Goal: Task Accomplishment & Management: Use online tool/utility

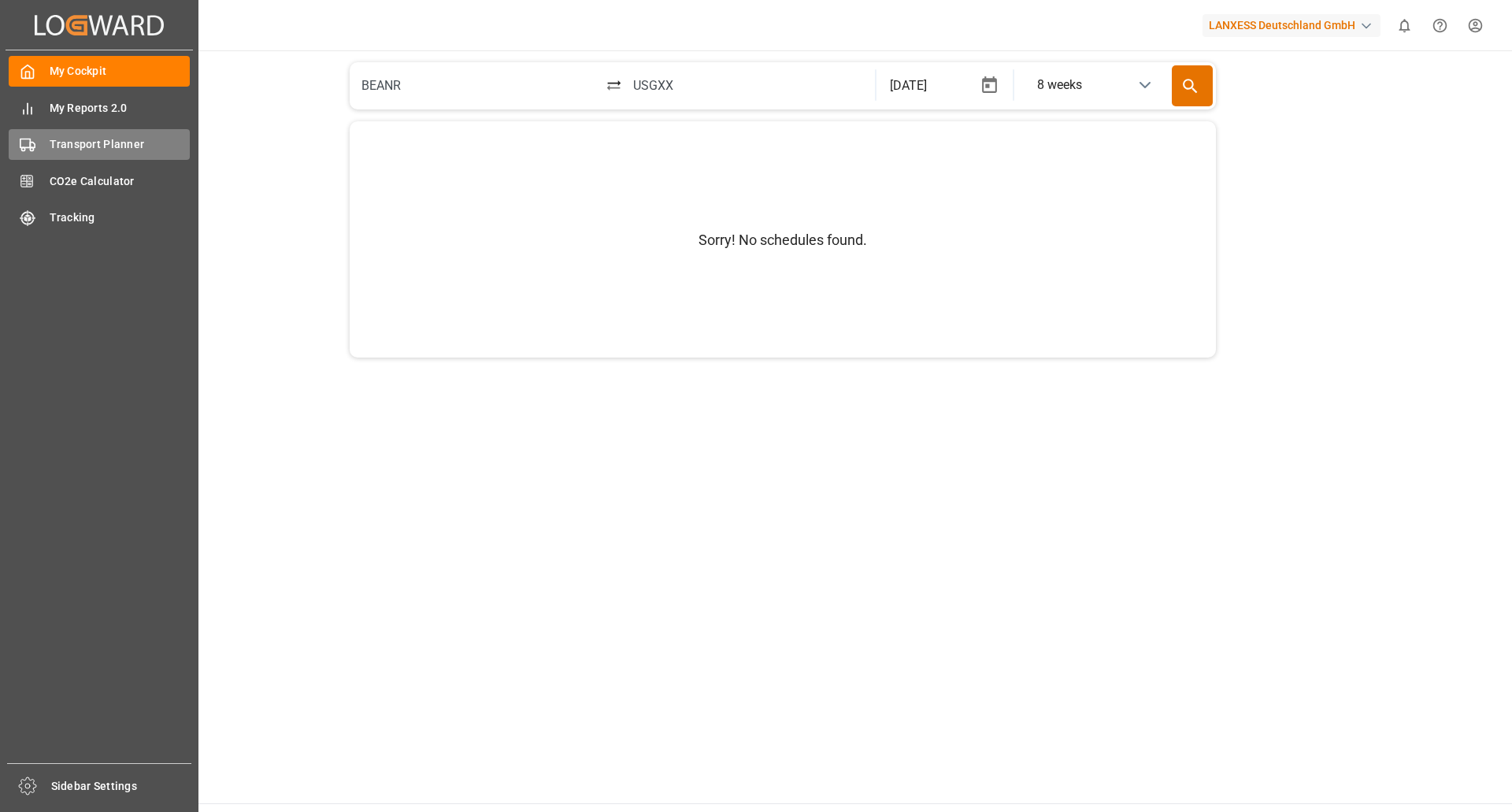
click at [101, 149] on span "Transport Planner" at bounding box center [120, 144] width 141 height 17
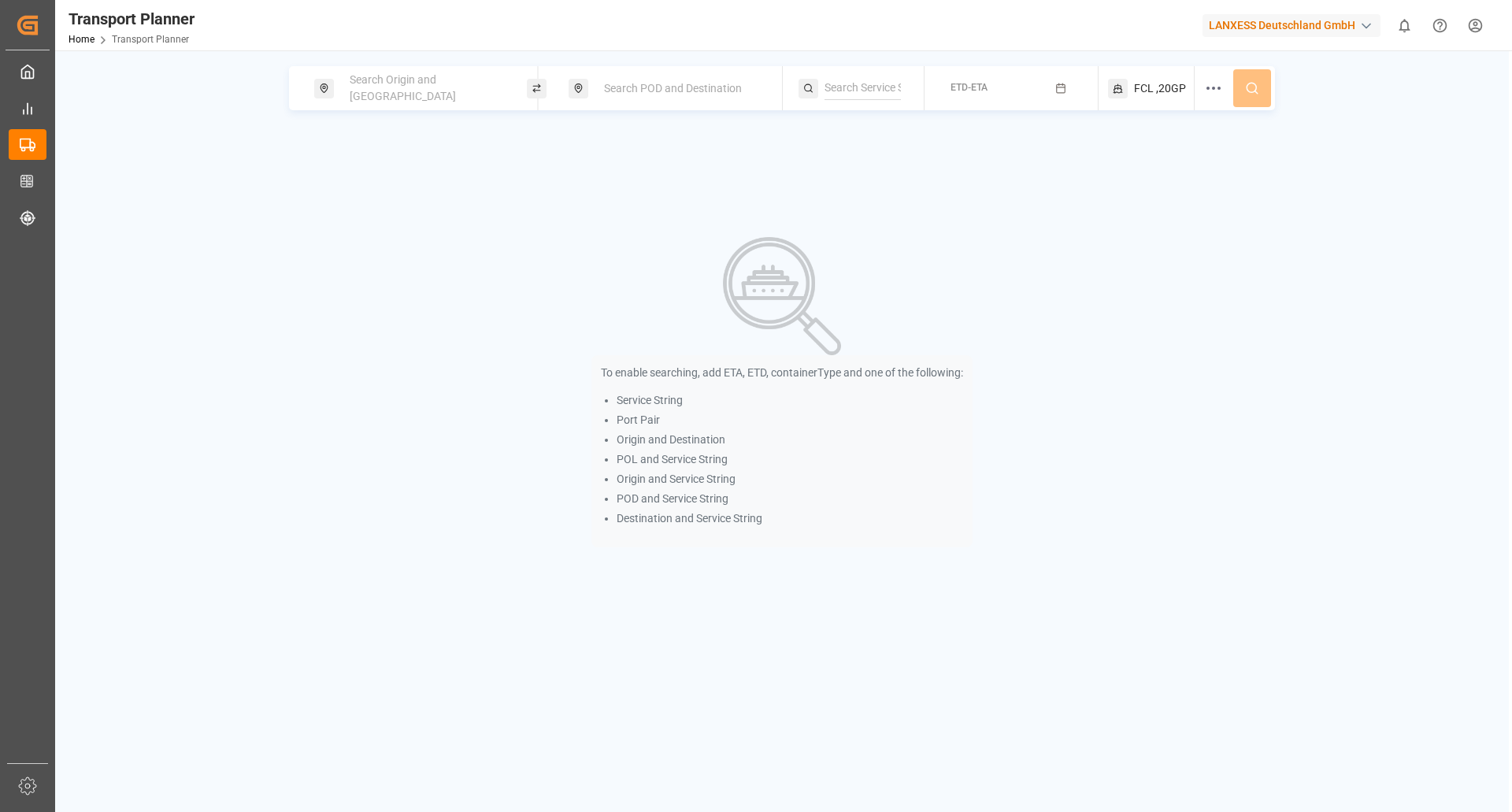
click at [435, 81] on span "Search Origin and [GEOGRAPHIC_DATA]" at bounding box center [403, 88] width 106 height 29
drag, startPoint x: 406, startPoint y: 170, endPoint x: 314, endPoint y: 163, distance: 92.3
click at [314, 163] on body "Created by potrace 1.15, written by [PERSON_NAME] [DATE]-[DATE] Created by potr…" at bounding box center [756, 406] width 1512 height 812
type input "a"
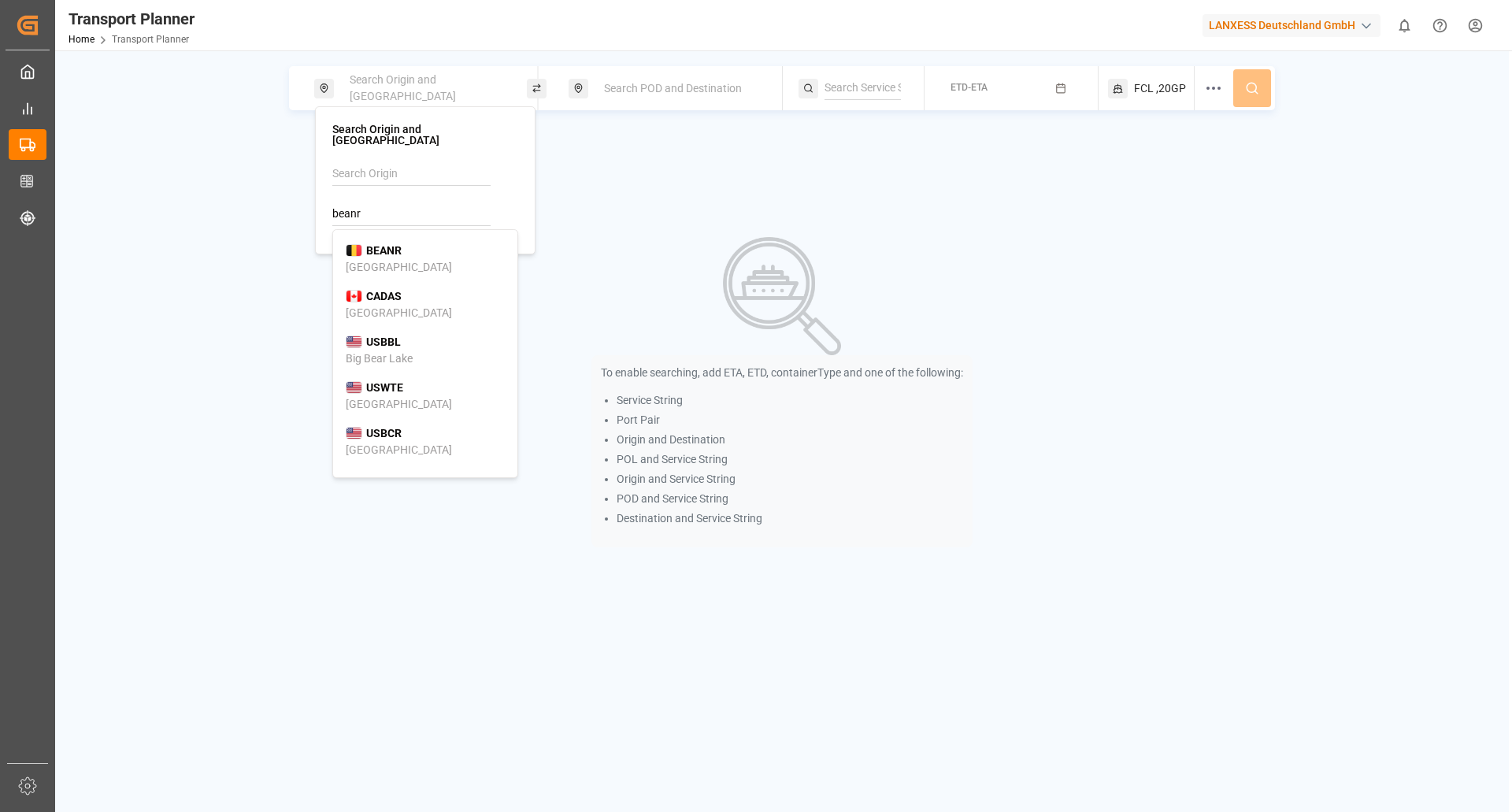
click at [376, 244] on b "BEANR" at bounding box center [383, 250] width 35 height 13
type input "BEANR"
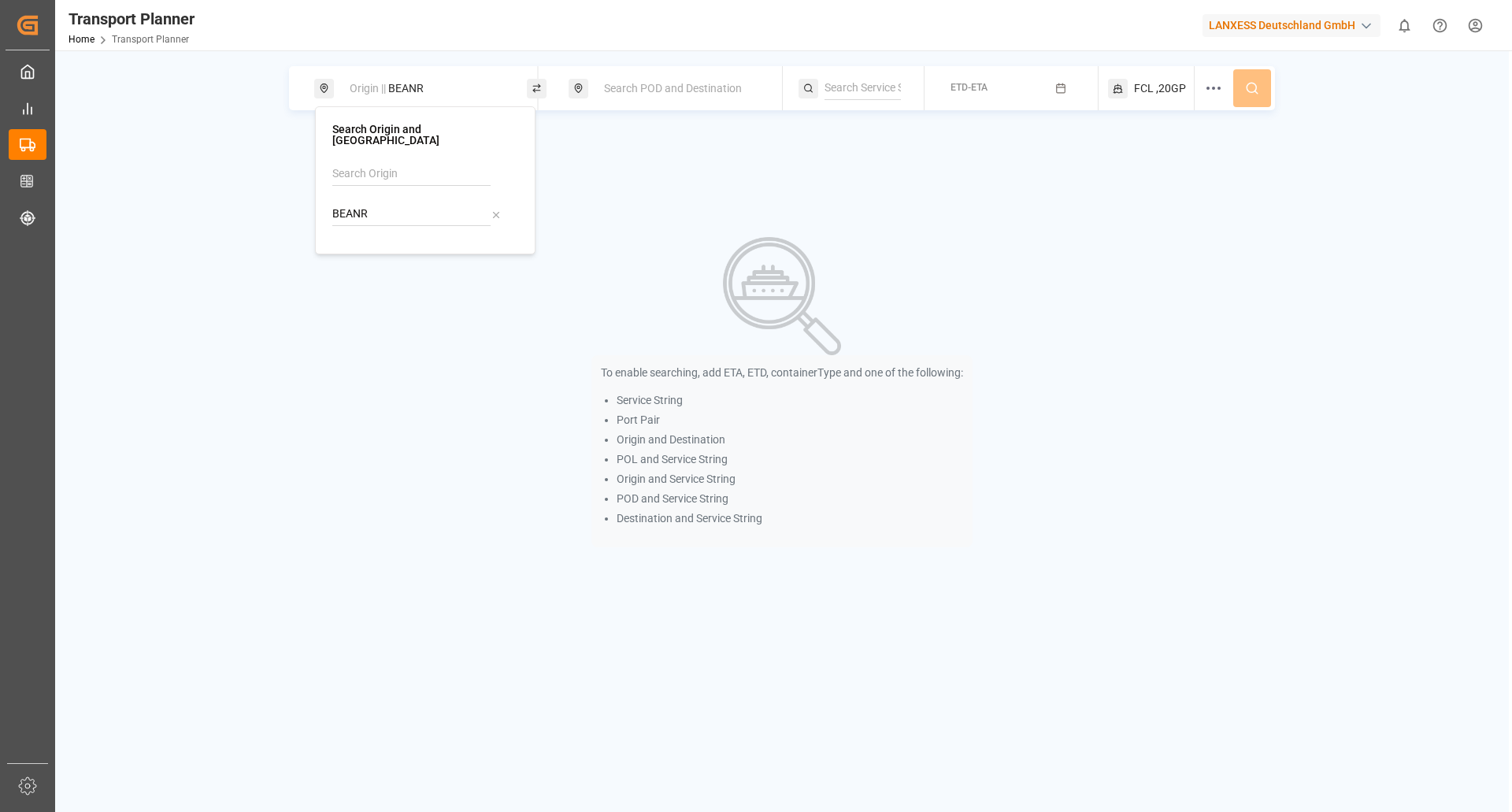
click at [646, 83] on span "Search POD and Destination" at bounding box center [673, 88] width 138 height 13
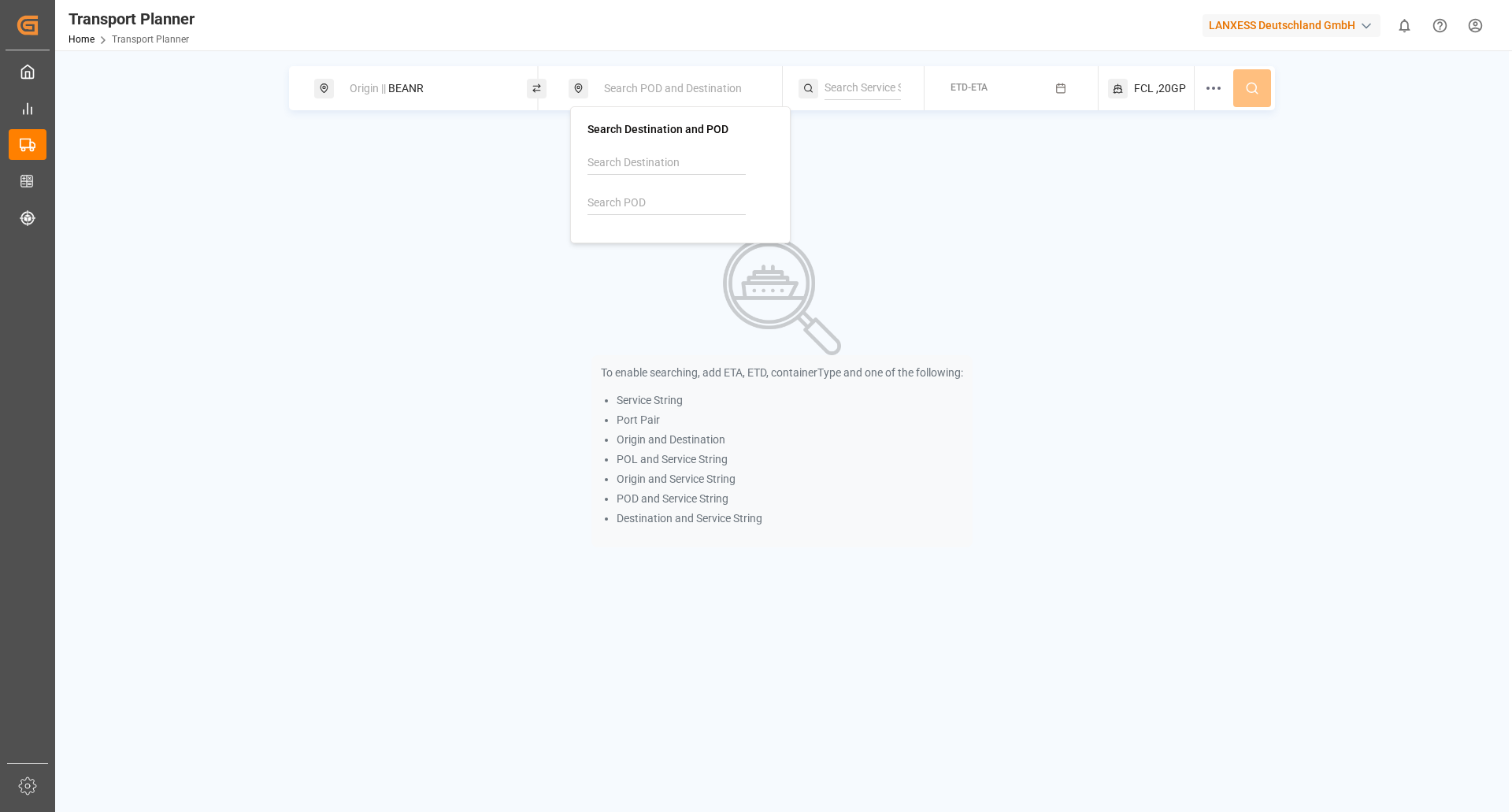
click at [636, 196] on input at bounding box center [666, 203] width 159 height 24
click at [644, 231] on span "ZADUR" at bounding box center [638, 239] width 35 height 17
type input "ZADUR"
click at [1070, 92] on div "button" at bounding box center [1063, 88] width 17 height 14
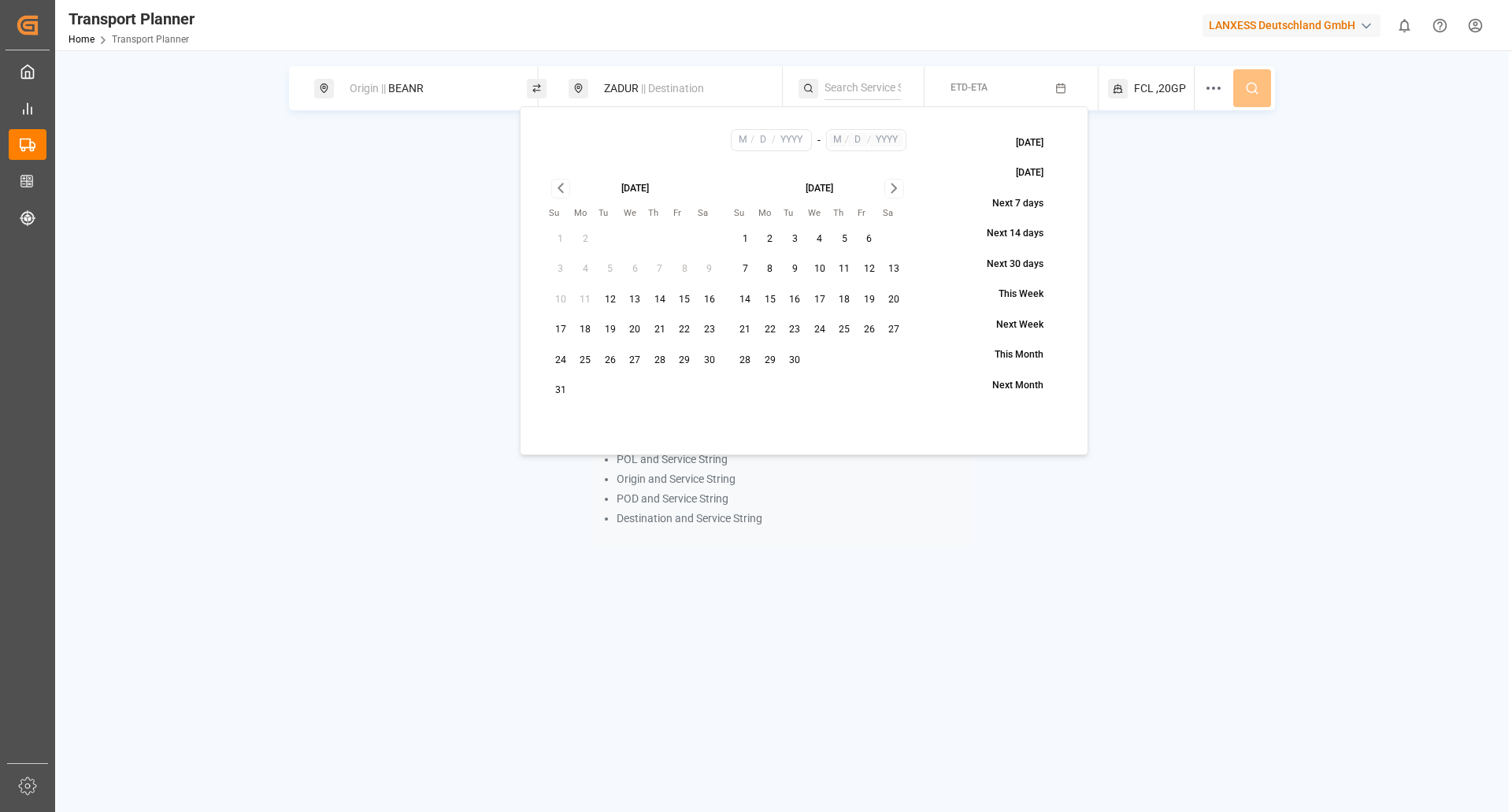
click at [747, 240] on button "1" at bounding box center [746, 240] width 26 height 25
type input "9"
type input "1"
type input "2025"
click at [894, 181] on icon "Go to next month" at bounding box center [893, 188] width 18 height 19
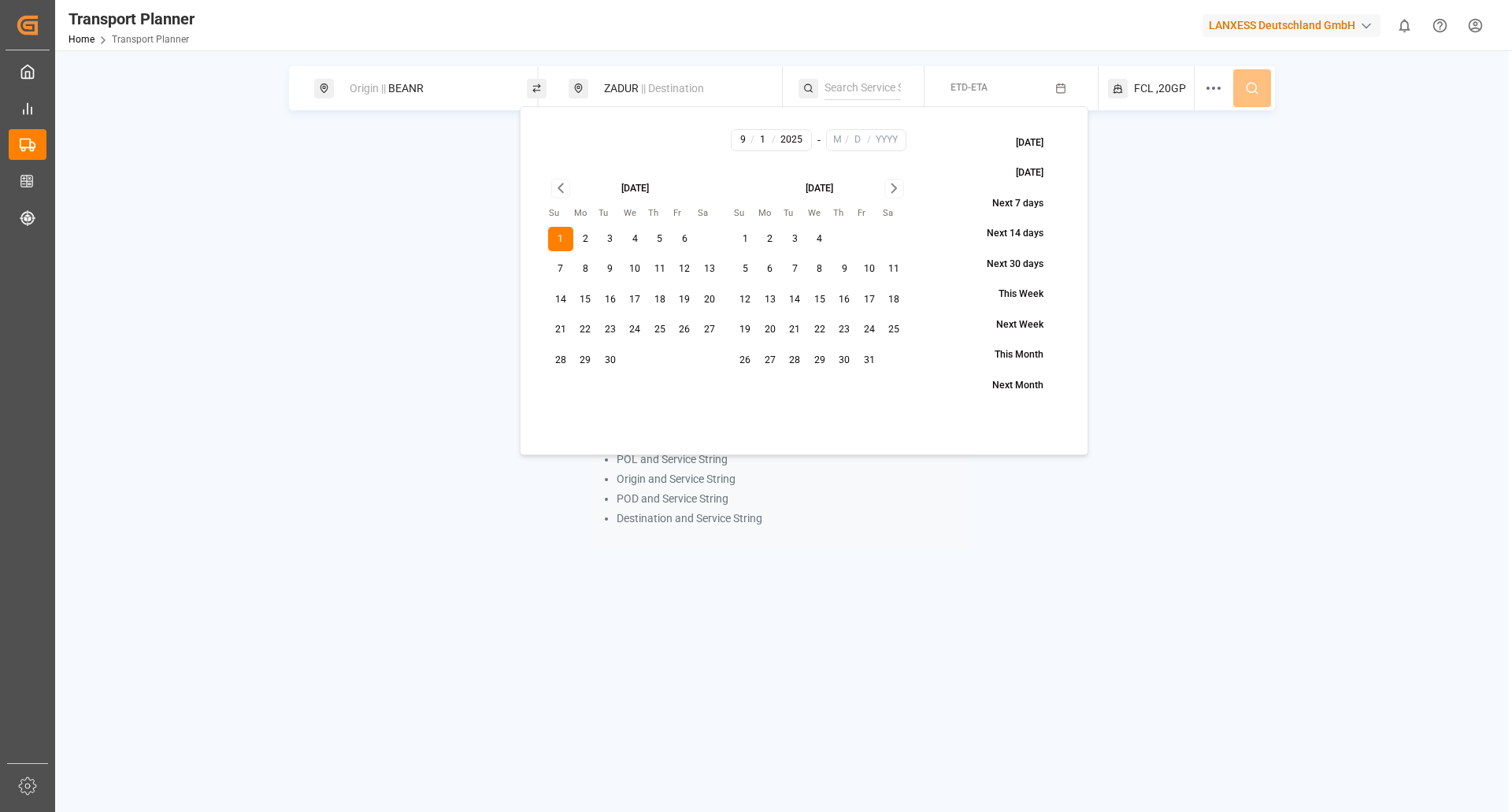
click at [894, 181] on icon "Go to next month" at bounding box center [893, 188] width 18 height 19
click at [752, 391] on button "30" at bounding box center [746, 390] width 26 height 25
type input "11"
type input "30"
type input "2025"
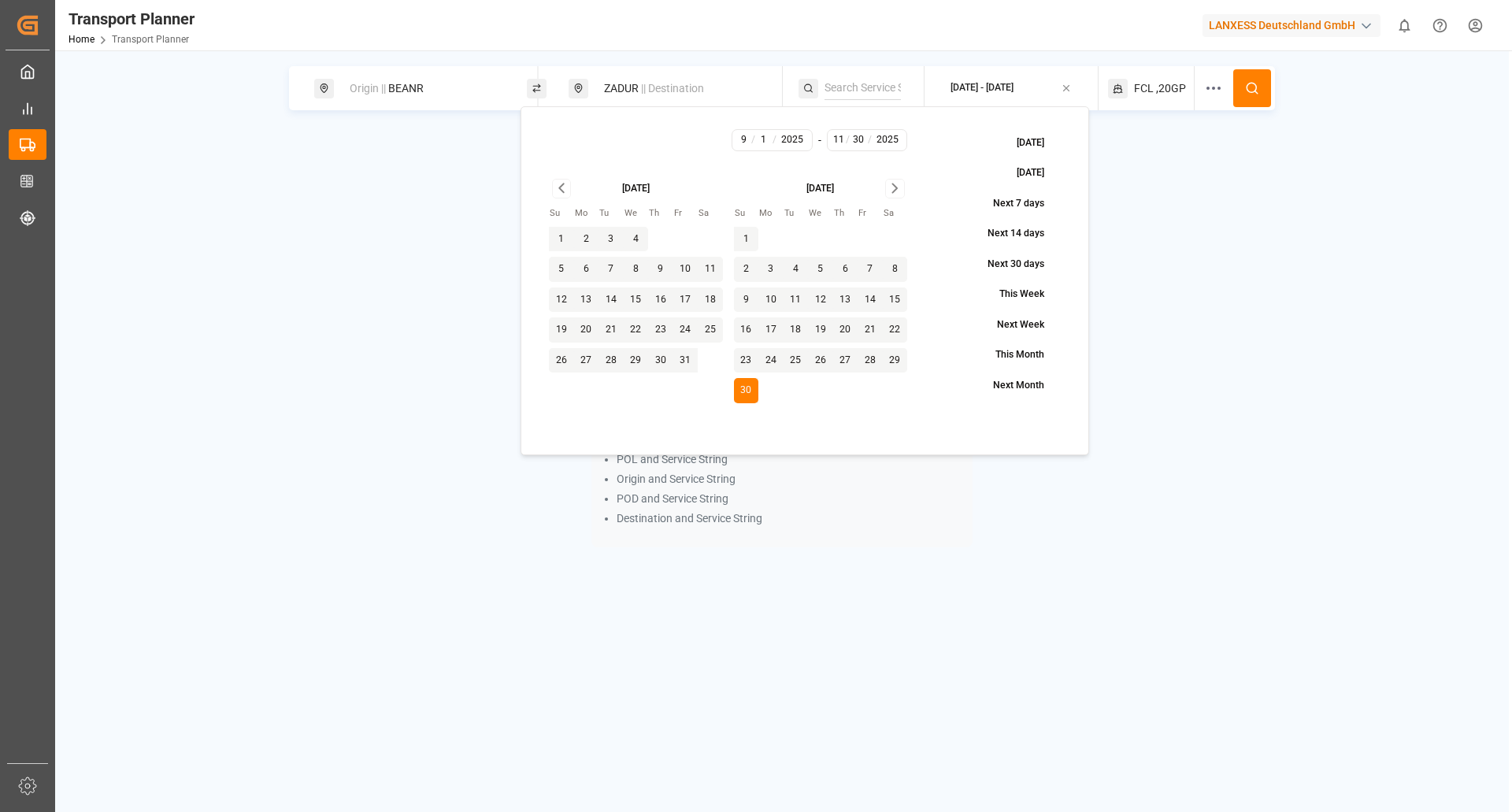
click at [1255, 93] on icon at bounding box center [1252, 88] width 14 height 14
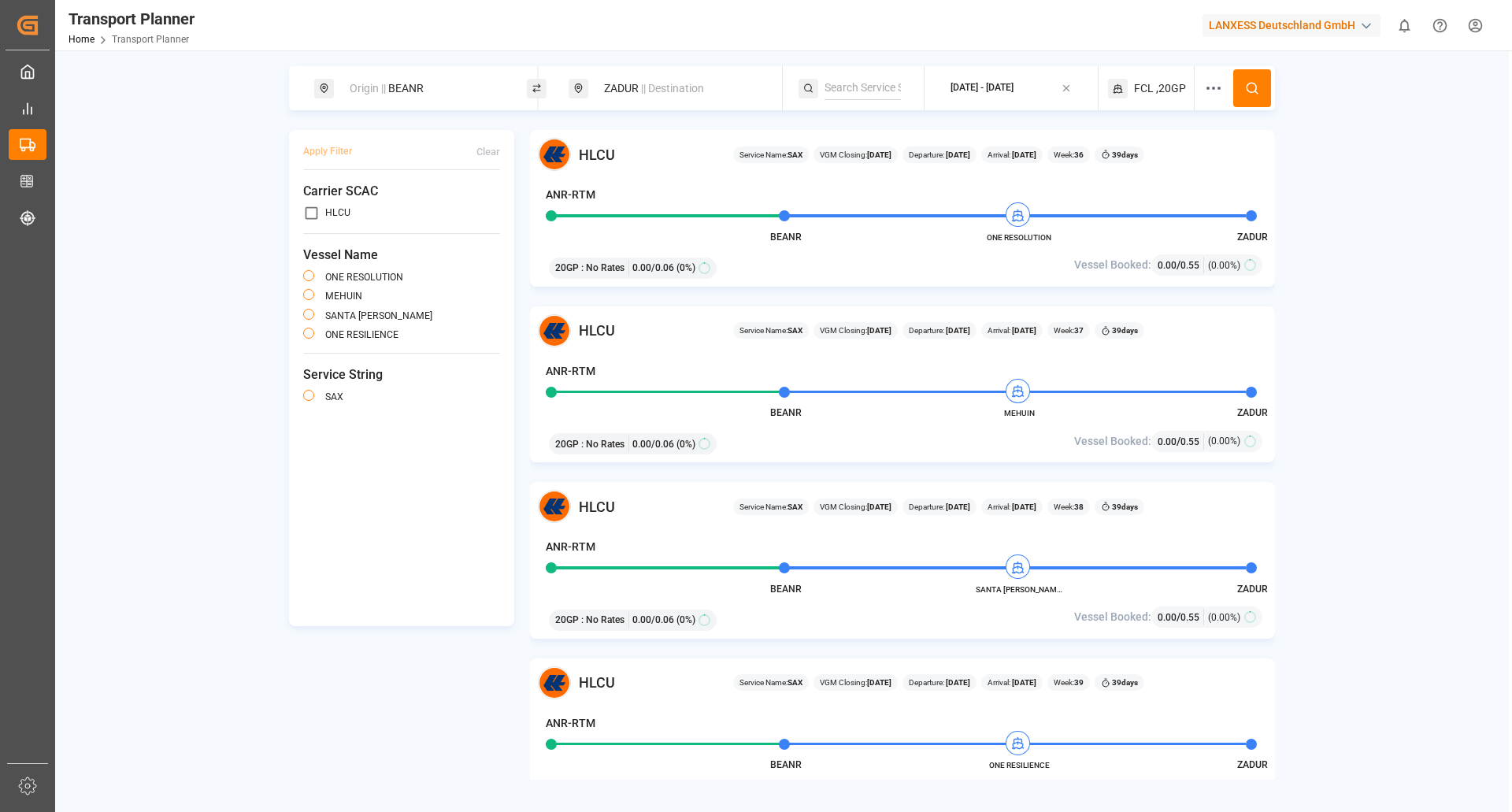
click at [1169, 89] on span ",20GP" at bounding box center [1171, 88] width 30 height 17
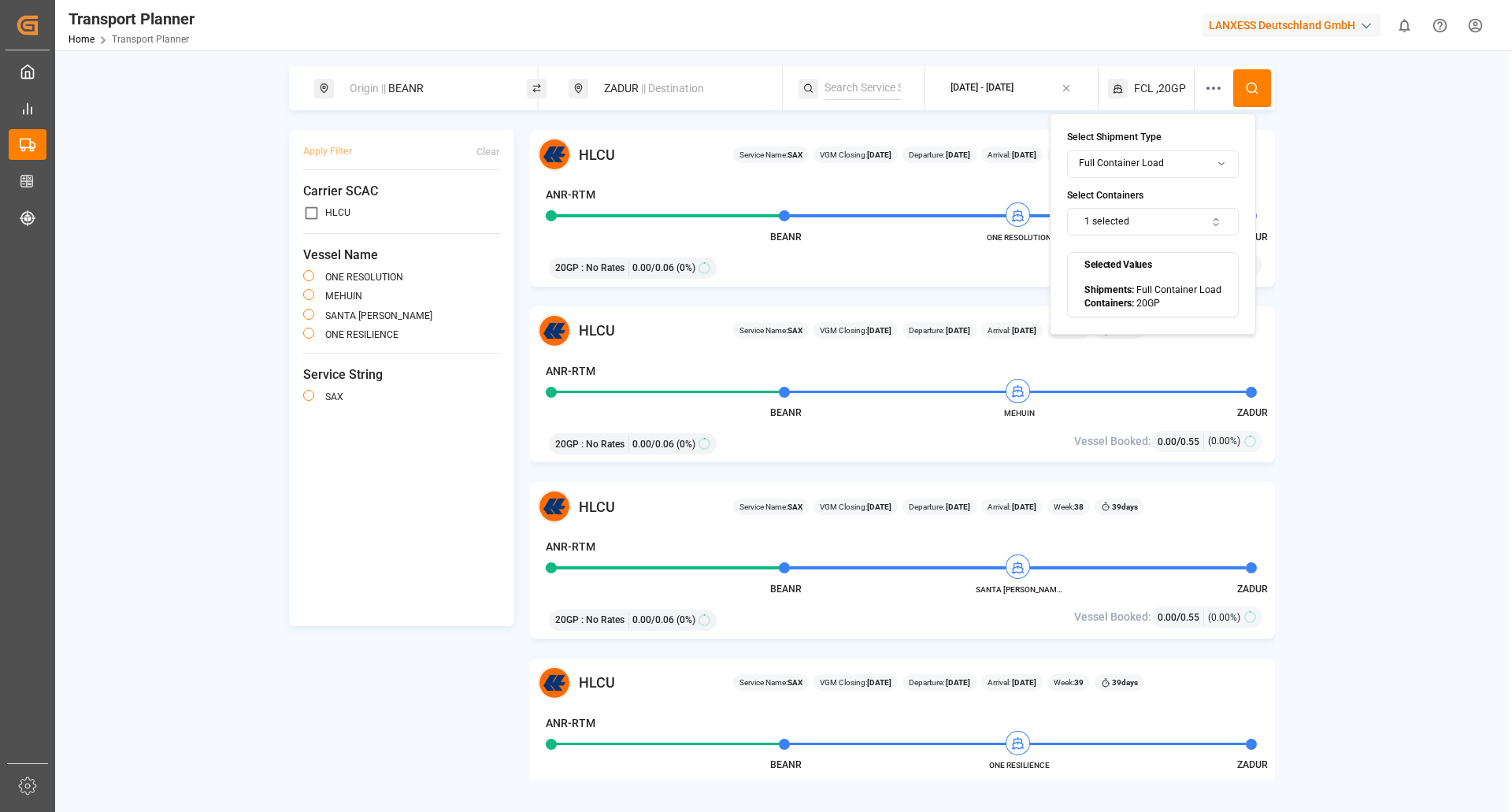
click at [1177, 231] on button "1 selected" at bounding box center [1153, 222] width 171 height 28
click at [1088, 278] on div "20GP" at bounding box center [1116, 284] width 57 height 14
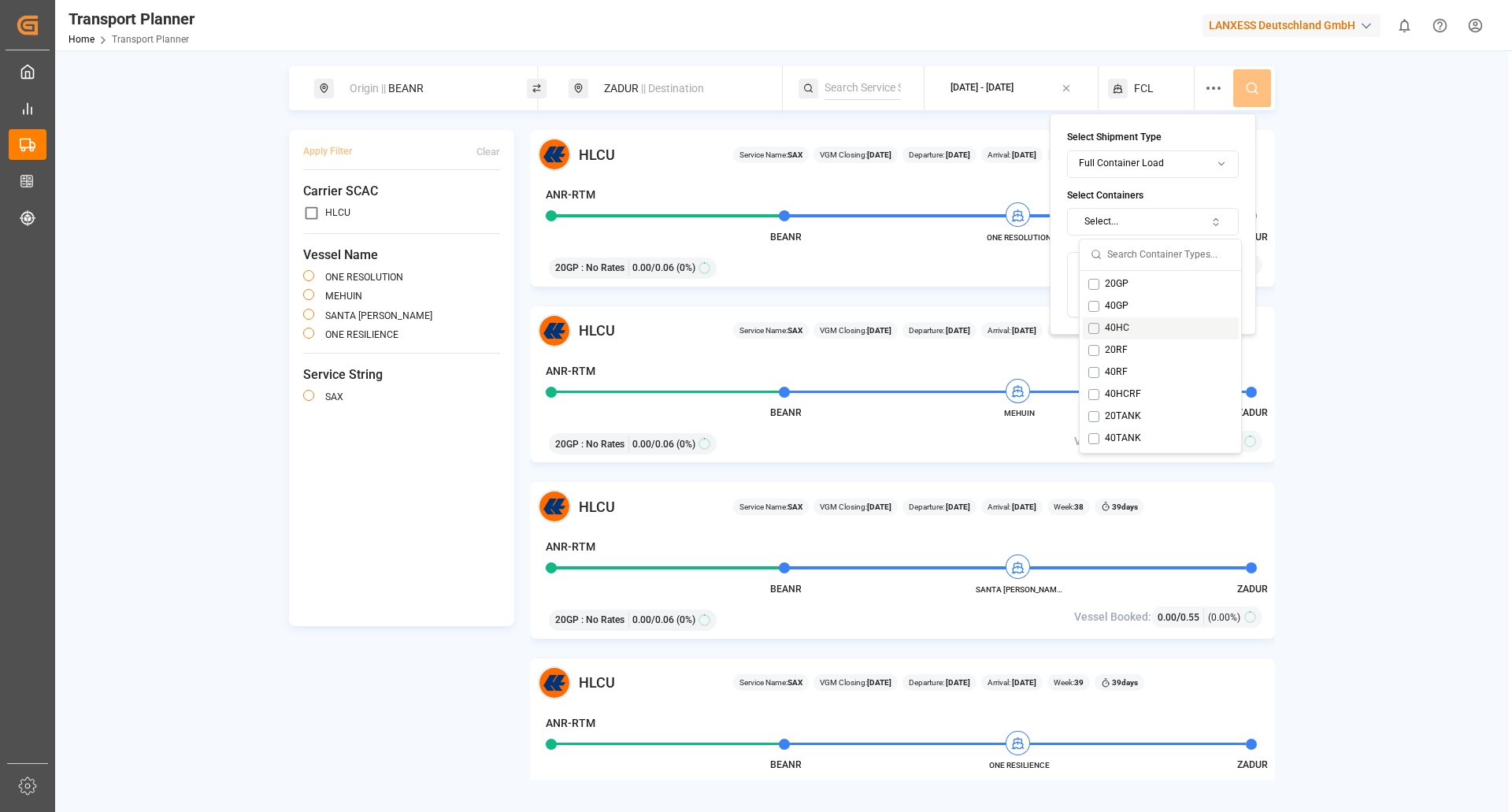
click at [1093, 324] on button "Suggestions" at bounding box center [1094, 328] width 11 height 11
click at [651, 80] on div "ZADUR || Destination" at bounding box center [679, 88] width 170 height 29
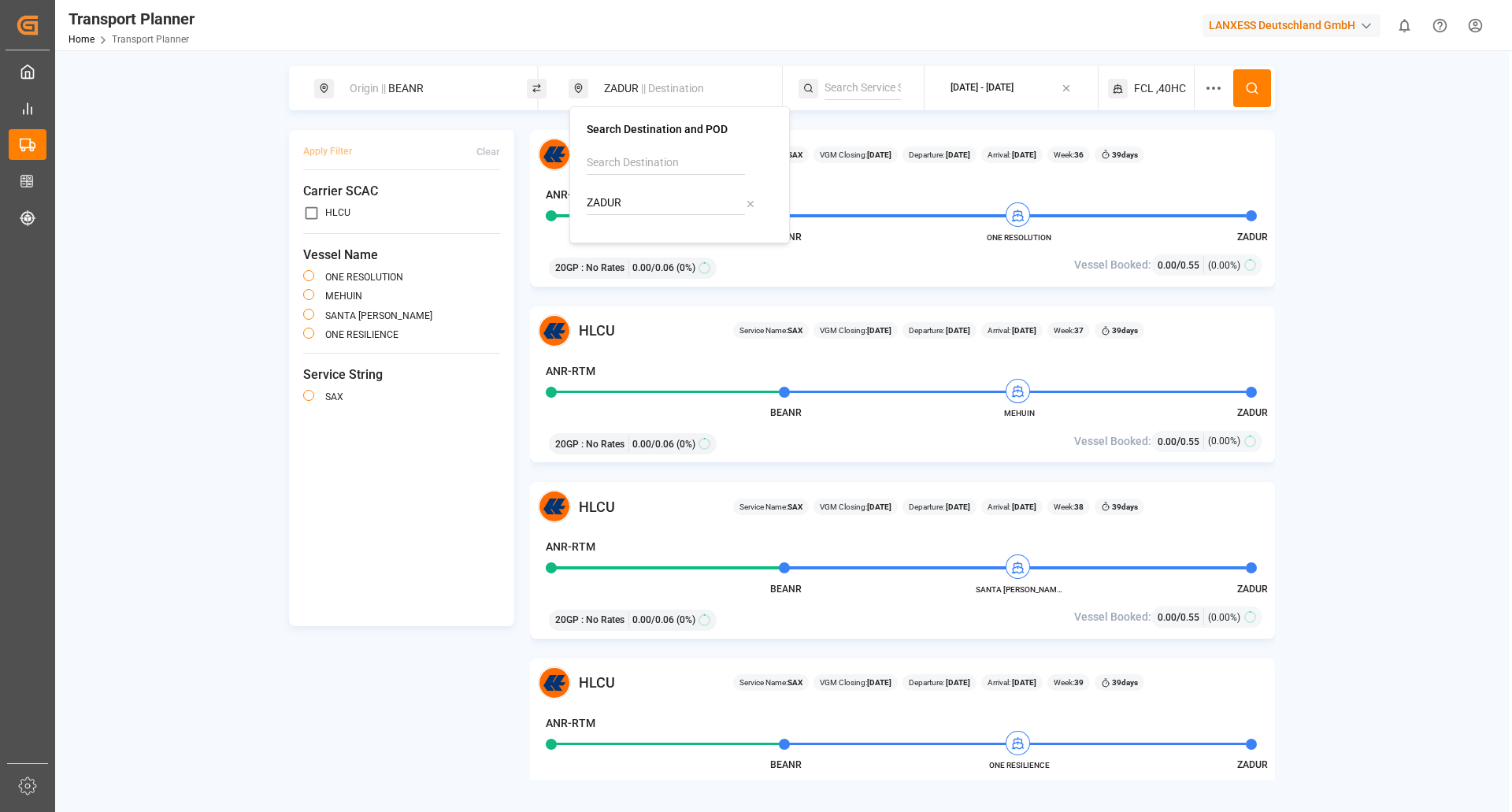
click at [750, 206] on icon at bounding box center [751, 204] width 11 height 11
click at [685, 200] on input at bounding box center [666, 203] width 159 height 24
click at [650, 241] on b "AUMEL" at bounding box center [638, 239] width 36 height 13
type input "AUMEL"
click at [1247, 83] on icon at bounding box center [1252, 88] width 14 height 14
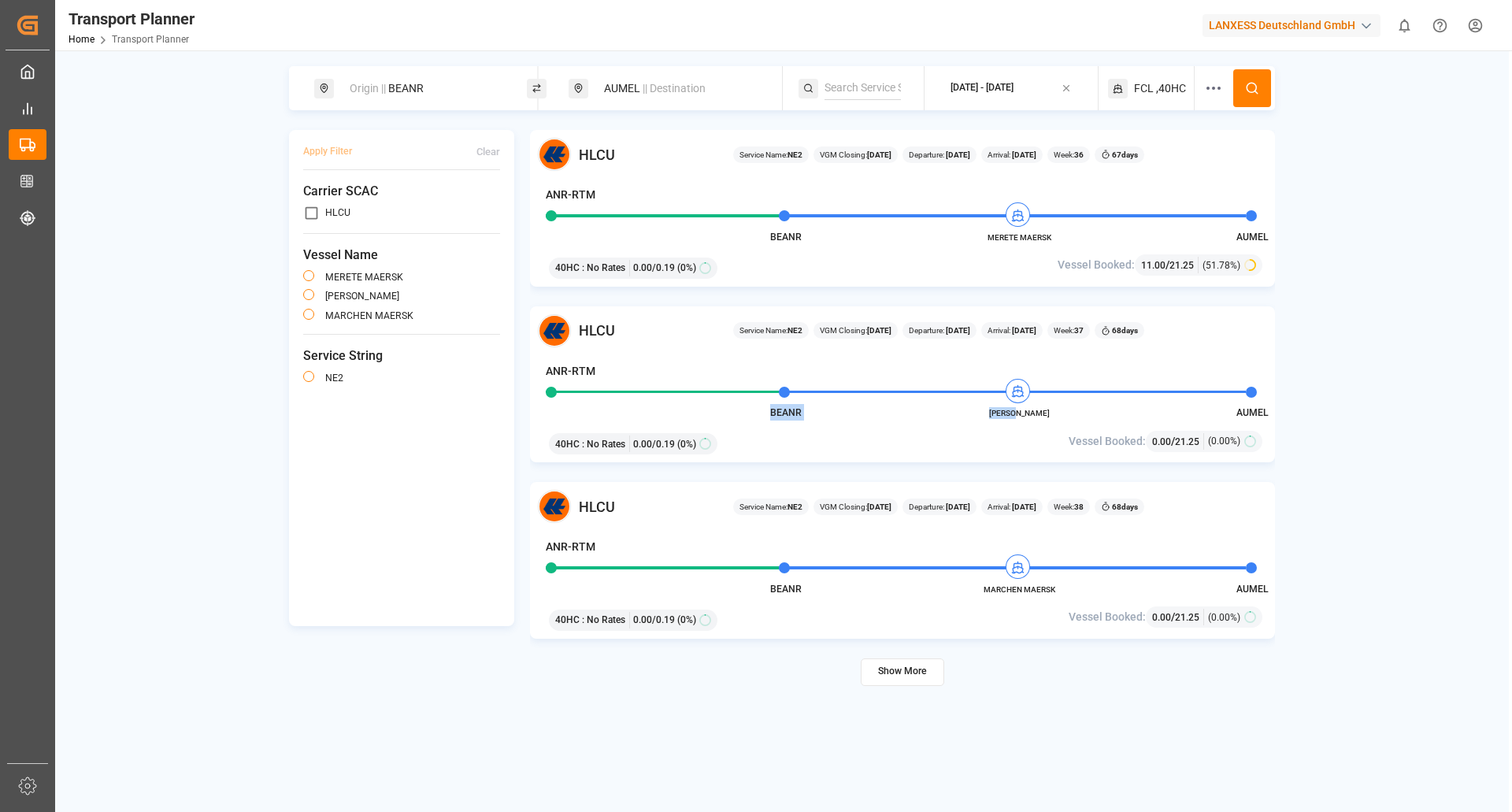
drag, startPoint x: 1065, startPoint y: 414, endPoint x: 1011, endPoint y: 418, distance: 54.1
click at [1011, 418] on div "HLCU Service Name: NE2 VGM Closing: [DATE] Departure: [DATE] Arrival: [DATE] We…" at bounding box center [902, 384] width 745 height 157
click at [992, 429] on div "40HC : No Rates 0.00 / 0.19 (0%)" at bounding box center [783, 441] width 478 height 27
drag, startPoint x: 981, startPoint y: 413, endPoint x: 1059, endPoint y: 410, distance: 78.1
click at [1059, 410] on span "[PERSON_NAME]" at bounding box center [1019, 413] width 87 height 12
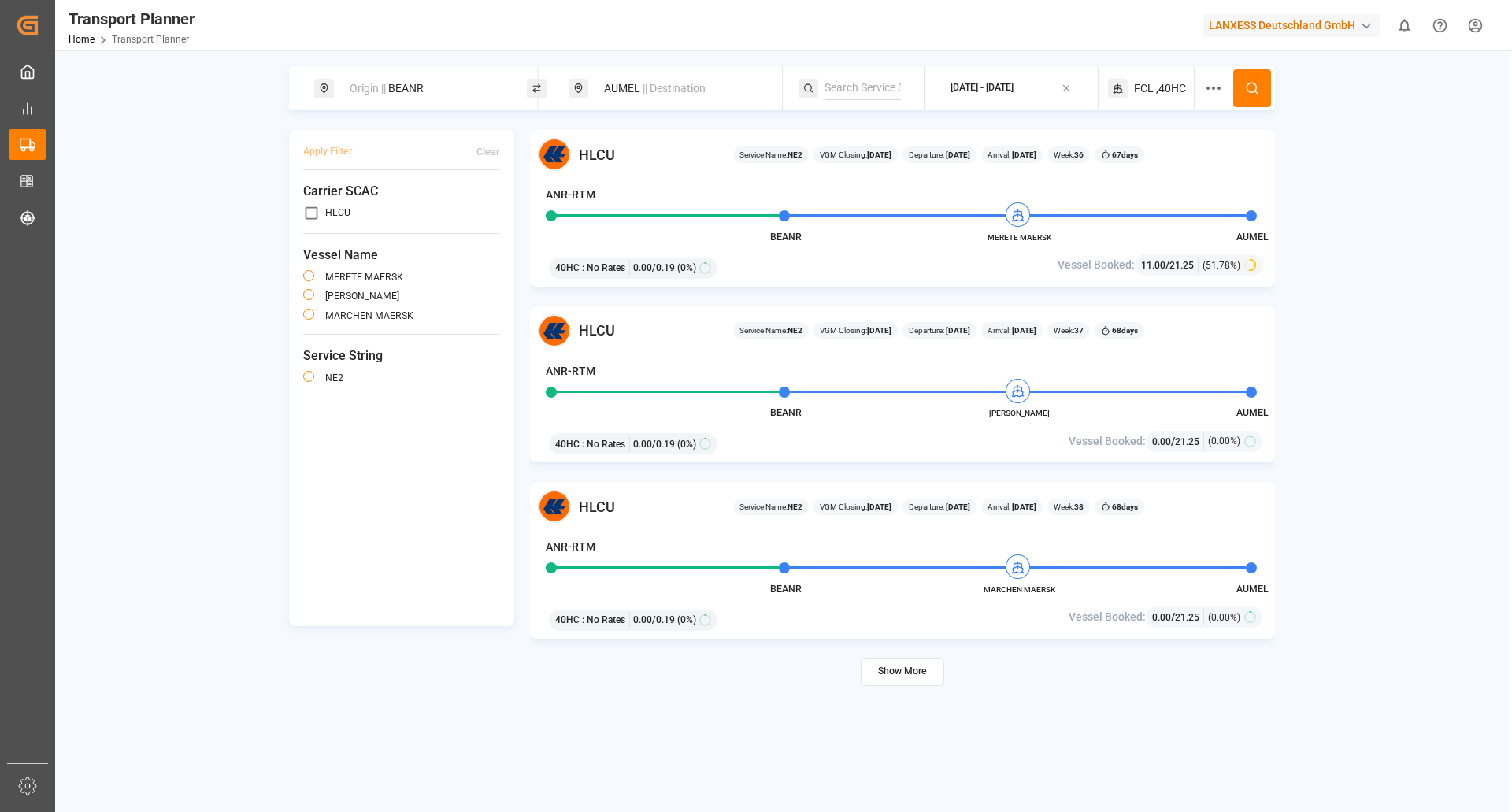
copy span "[PERSON_NAME]"
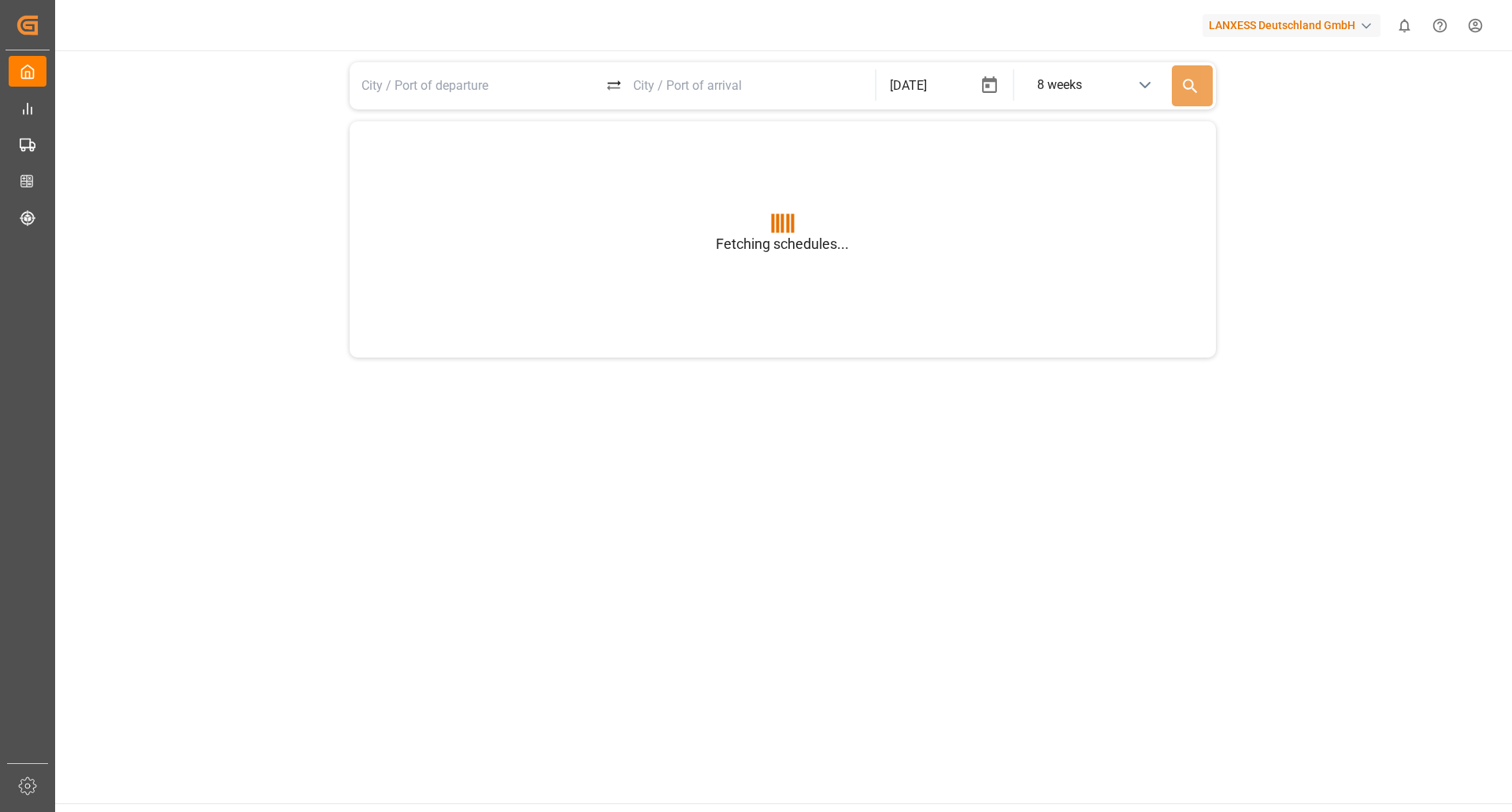
type input "BEANR"
type input "USGXX"
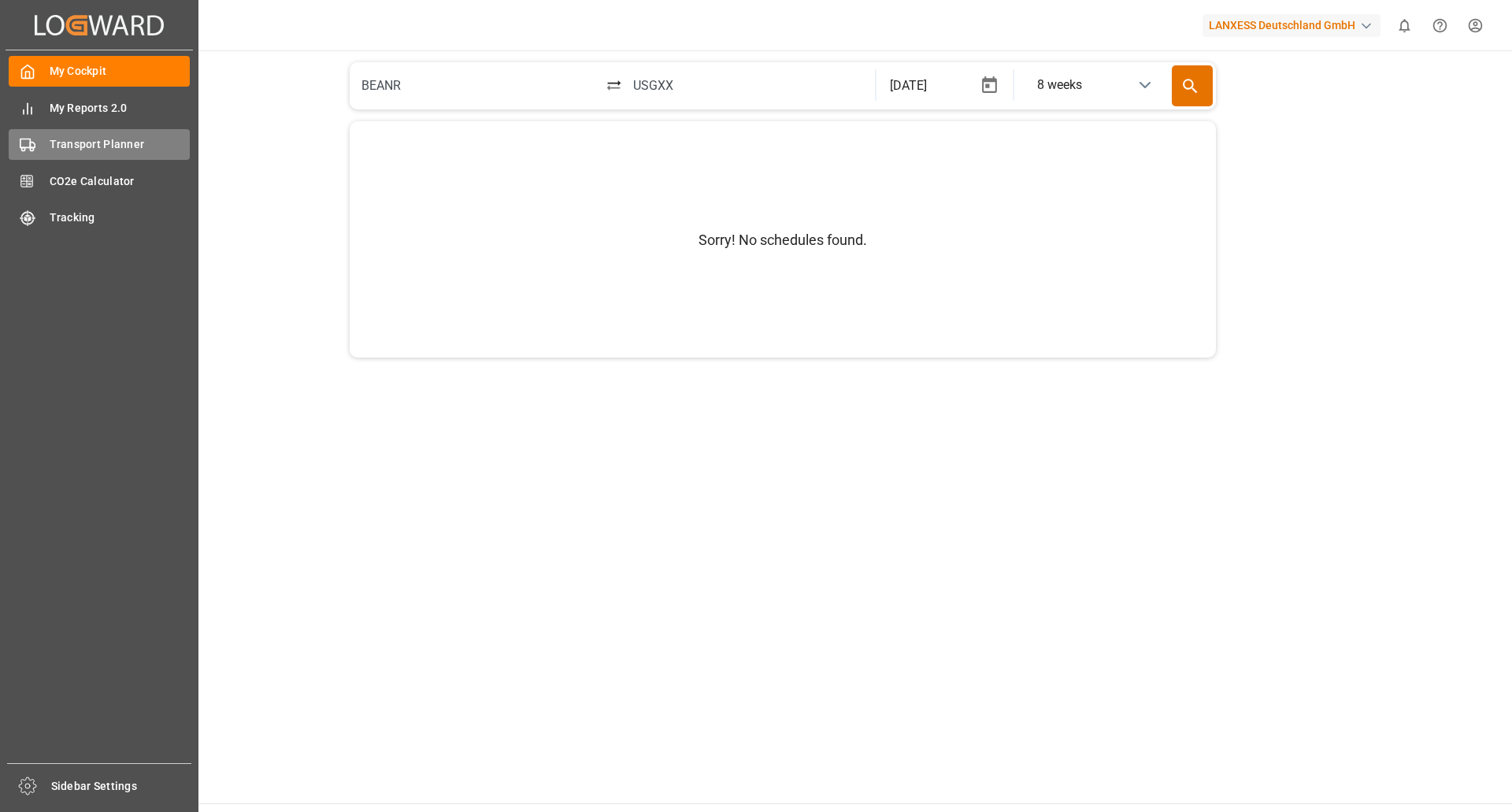
click at [94, 147] on span "Transport Planner" at bounding box center [120, 144] width 141 height 17
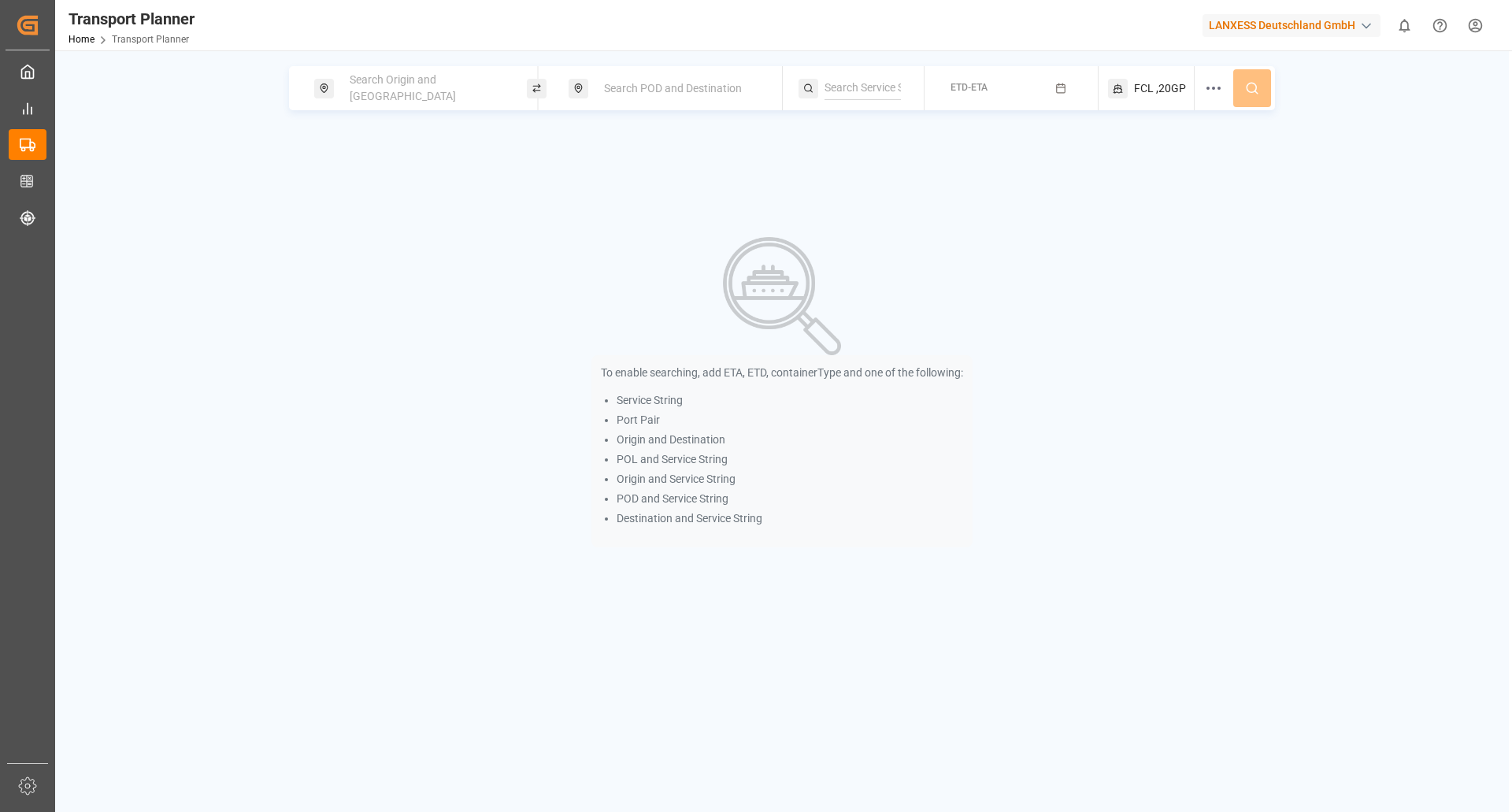
click at [395, 76] on div "Search Origin and [GEOGRAPHIC_DATA]" at bounding box center [425, 88] width 170 height 45
click at [383, 202] on input at bounding box center [411, 214] width 159 height 24
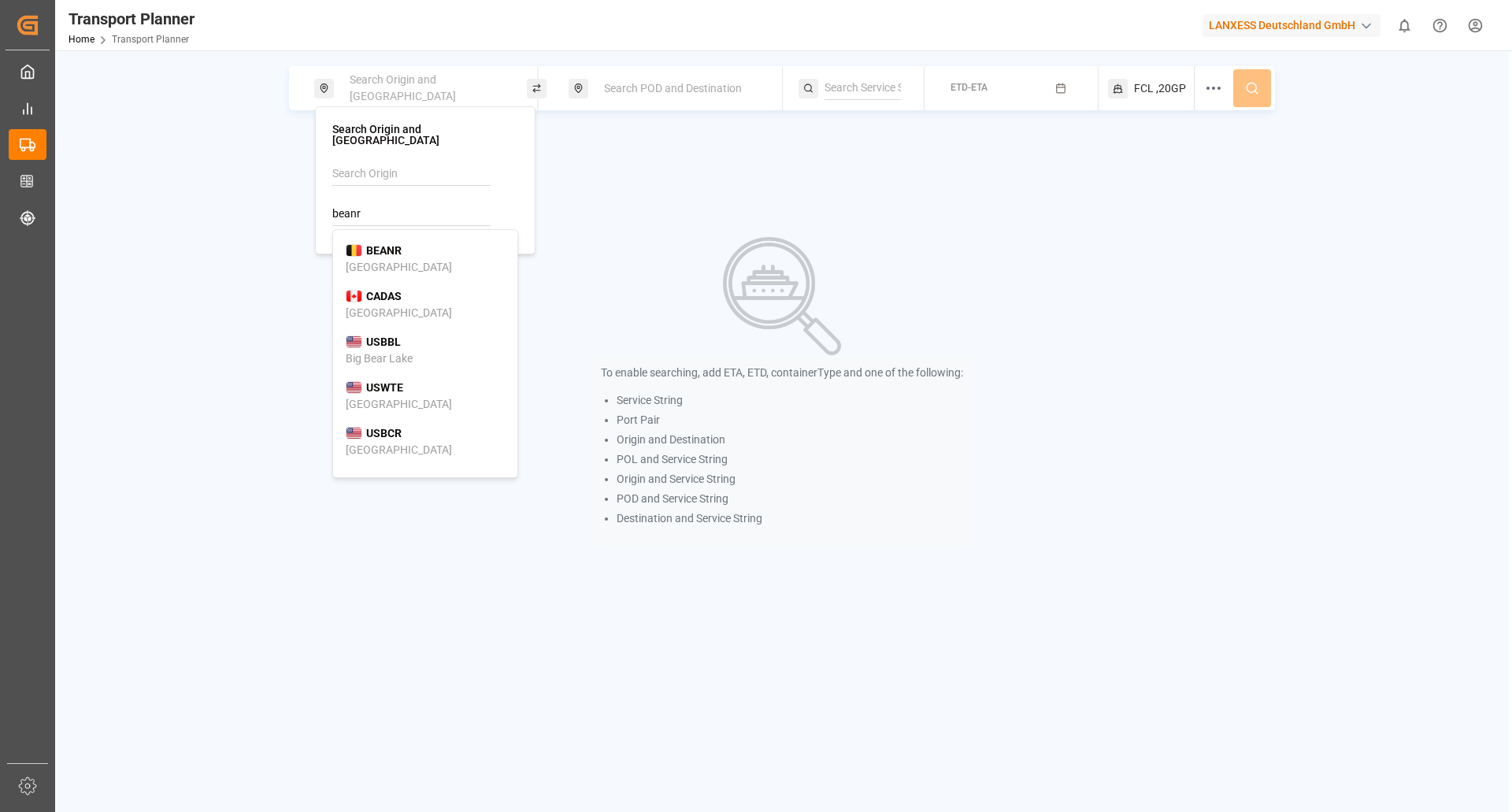
click at [379, 244] on b "BEANR" at bounding box center [383, 250] width 35 height 13
type input "BEANR"
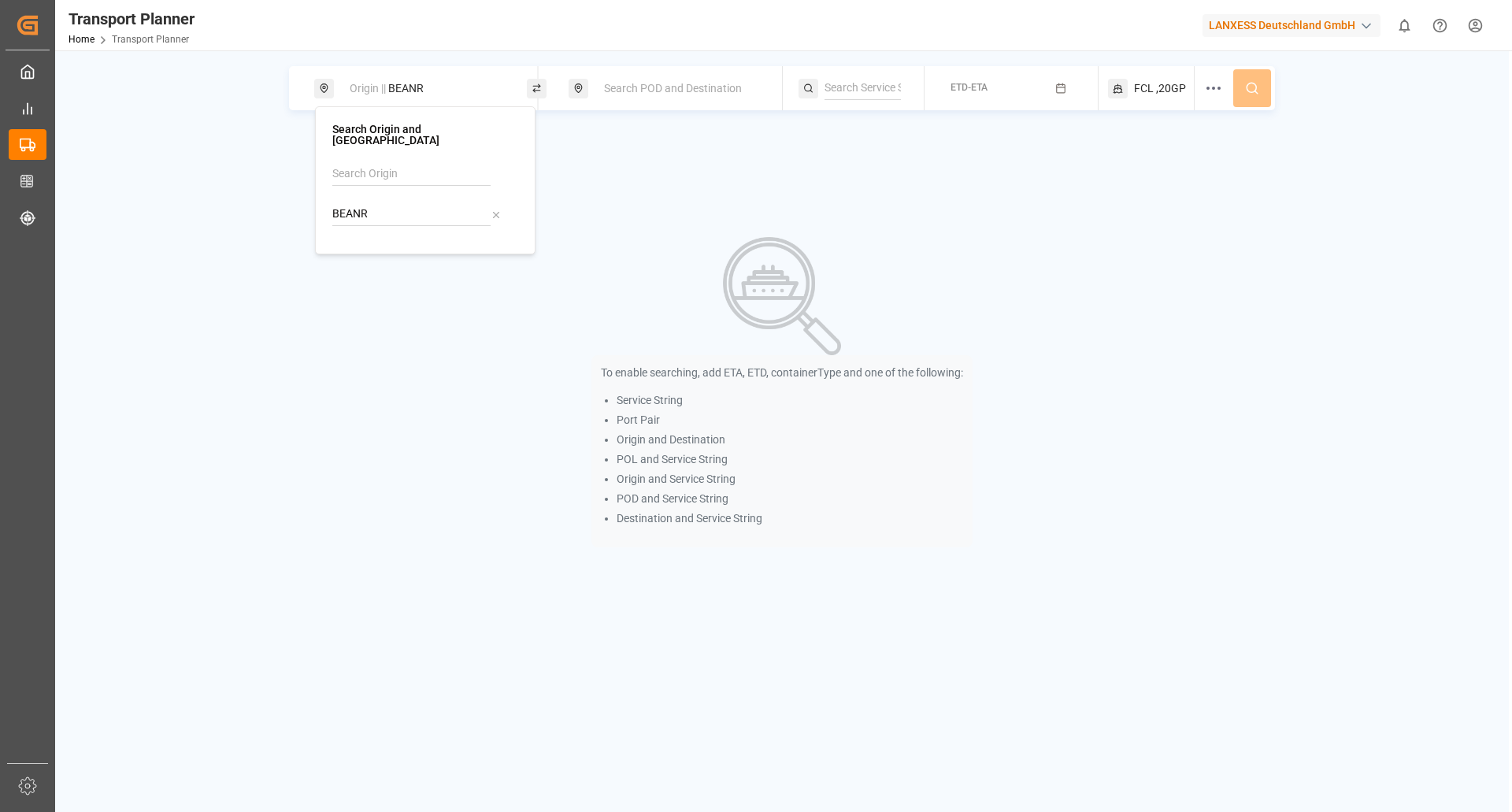
click at [634, 95] on span "Search POD and Destination" at bounding box center [673, 88] width 138 height 13
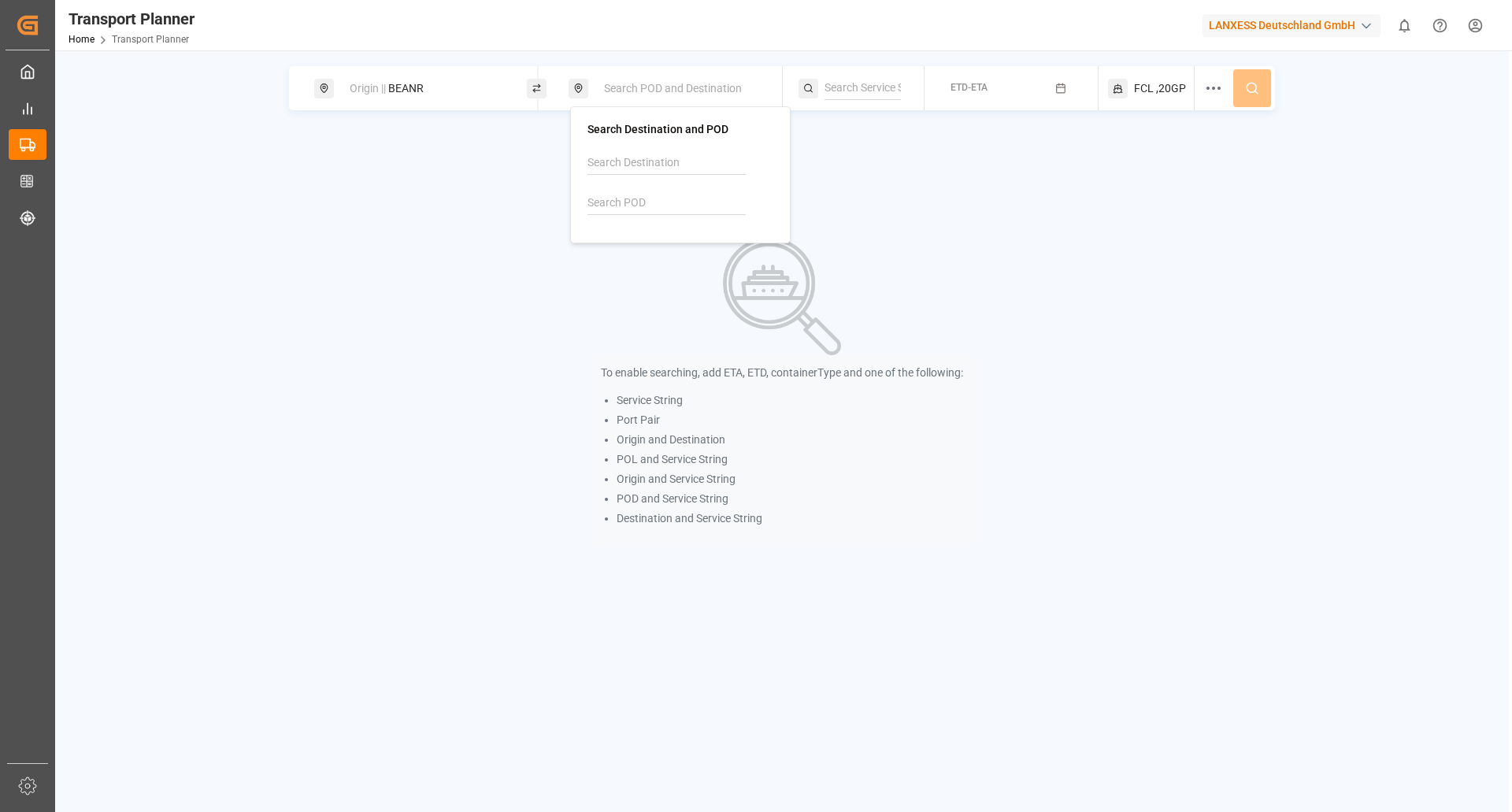
click at [630, 204] on input at bounding box center [666, 203] width 159 height 24
click at [627, 235] on b "ZADUR" at bounding box center [638, 239] width 35 height 13
type input "ZADUR"
click at [1069, 87] on div "button" at bounding box center [1063, 88] width 17 height 14
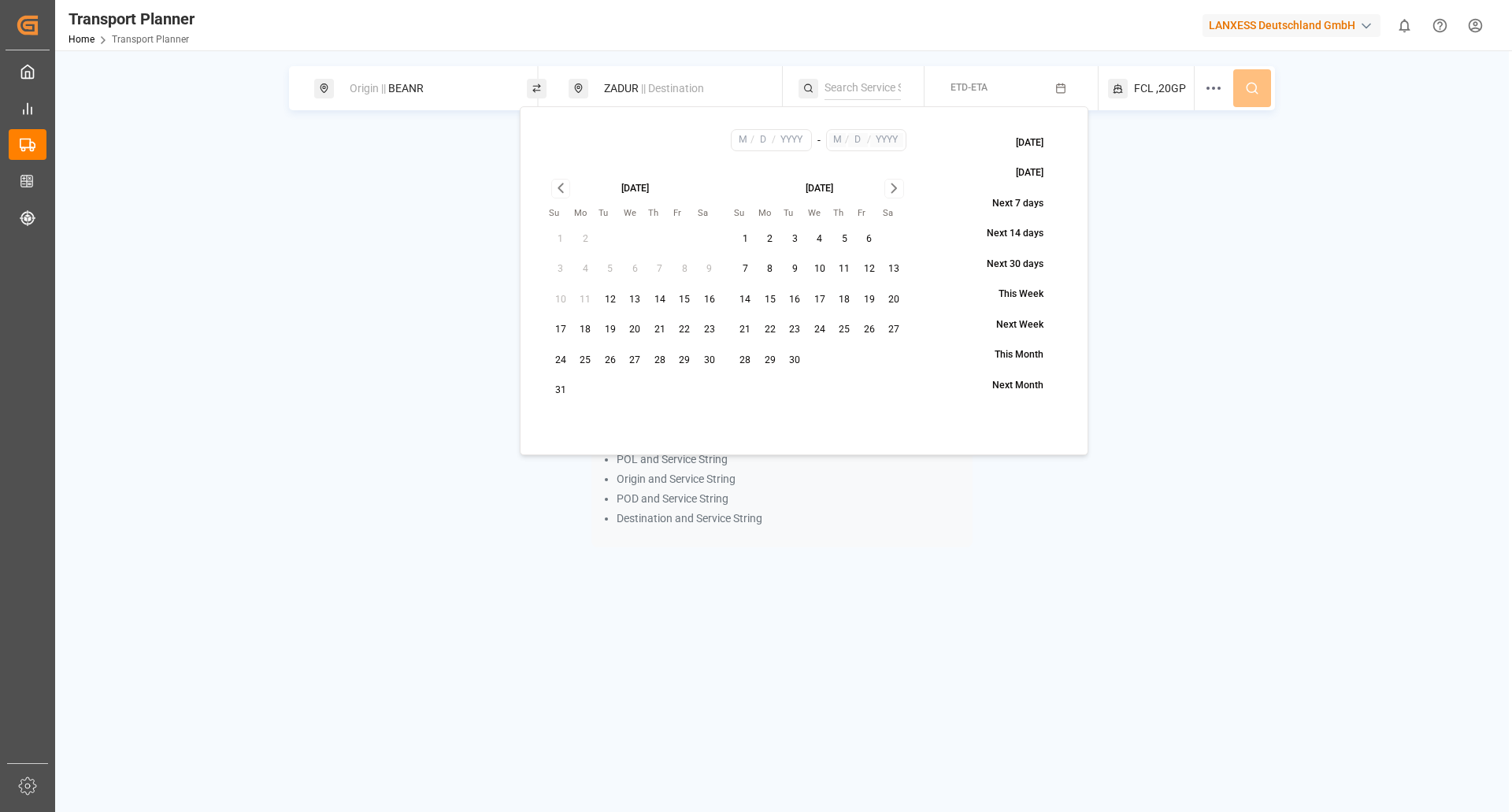
click at [744, 247] on button "1" at bounding box center [746, 240] width 26 height 25
type input "9"
type input "1"
type input "2025"
click at [893, 198] on icon "Go to next month" at bounding box center [893, 188] width 18 height 19
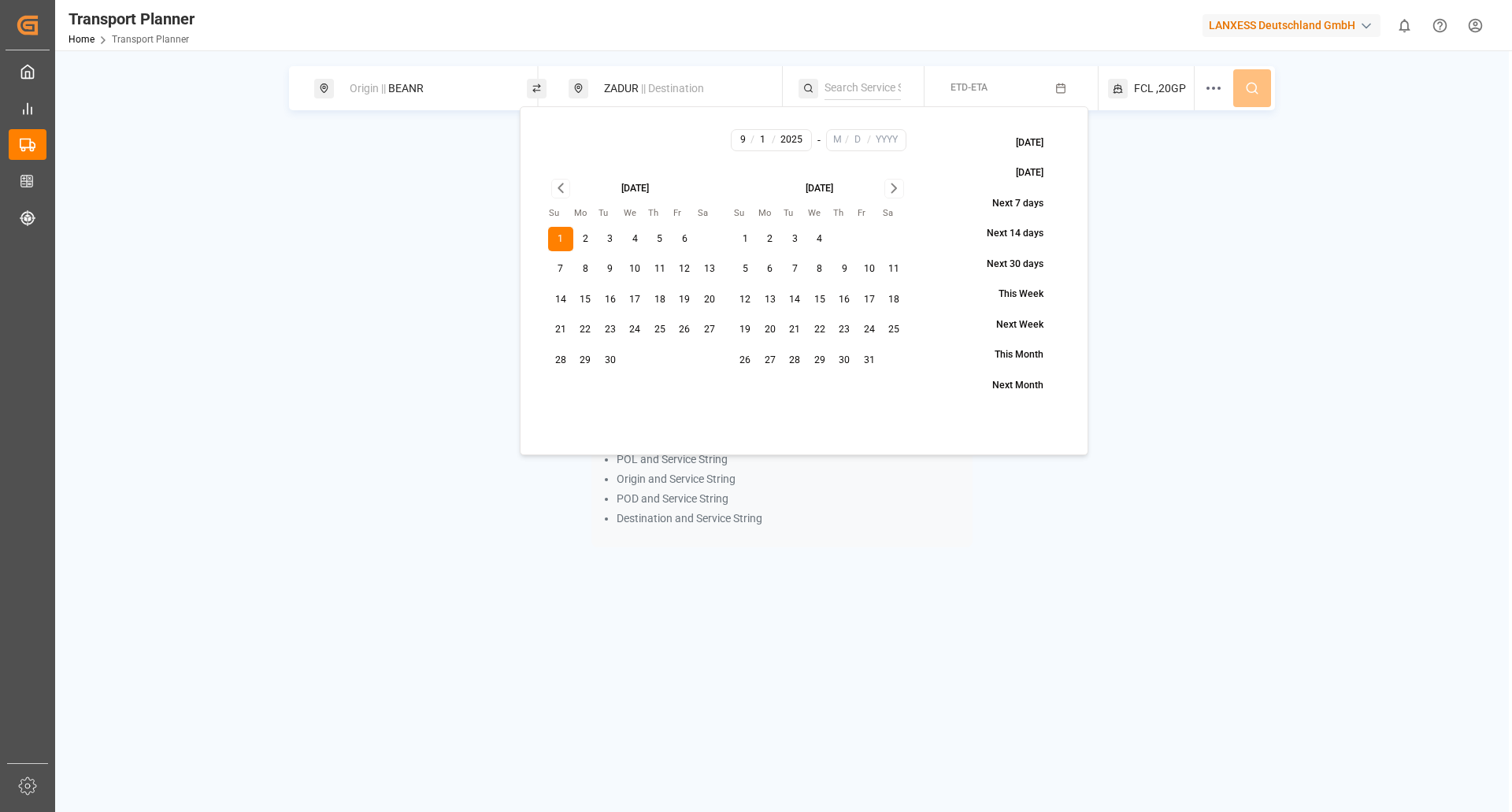
click at [893, 198] on icon "Go to next month" at bounding box center [893, 188] width 18 height 19
click at [746, 385] on button "30" at bounding box center [746, 390] width 26 height 25
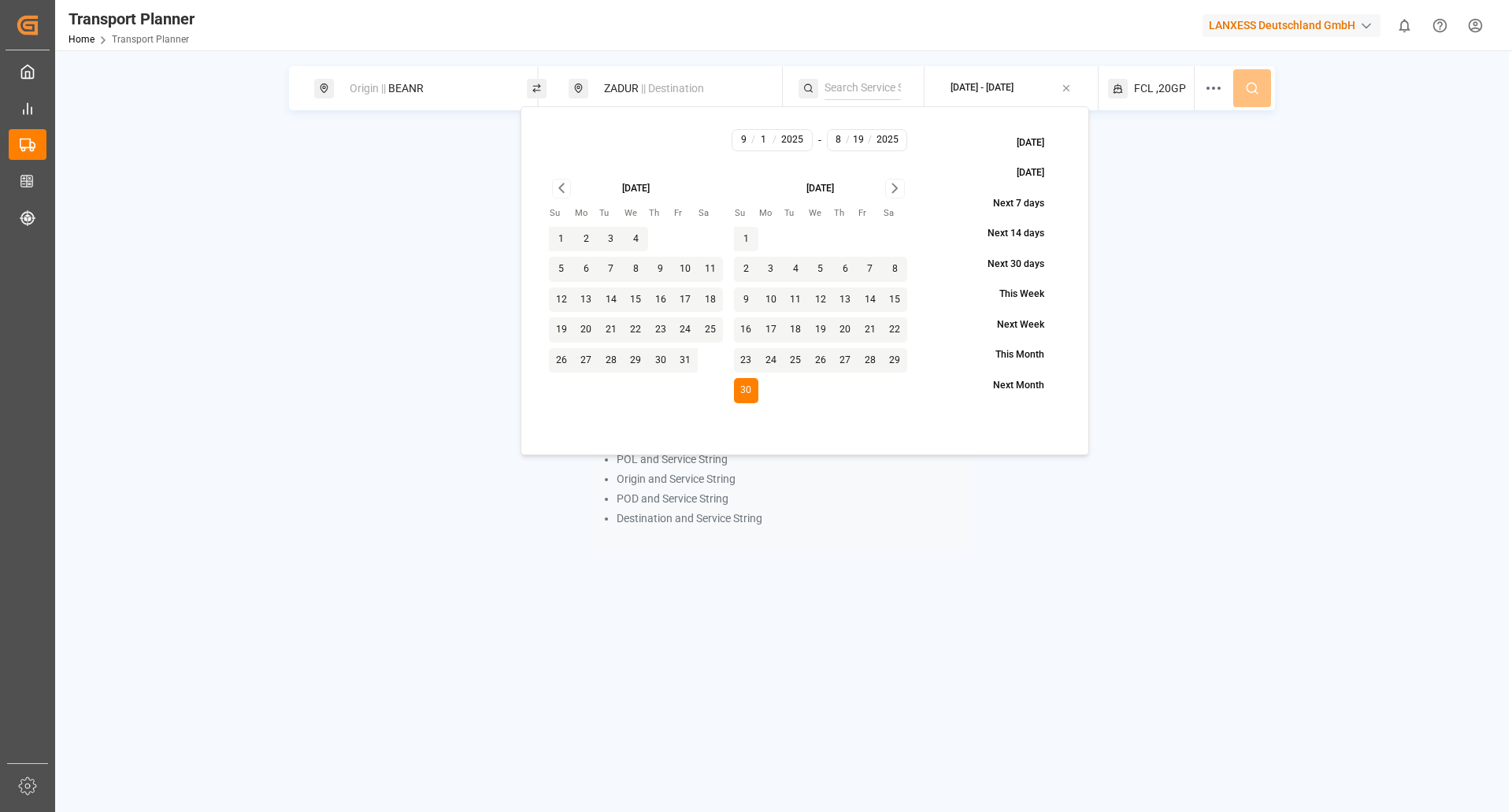
type input "11"
type input "30"
type input "2025"
click at [1148, 165] on div "Origin || BEANR ZADUR || Destination 2025-09-01 - 2025-11-30 FCL ,20GP To enabl…" at bounding box center [782, 331] width 1454 height 529
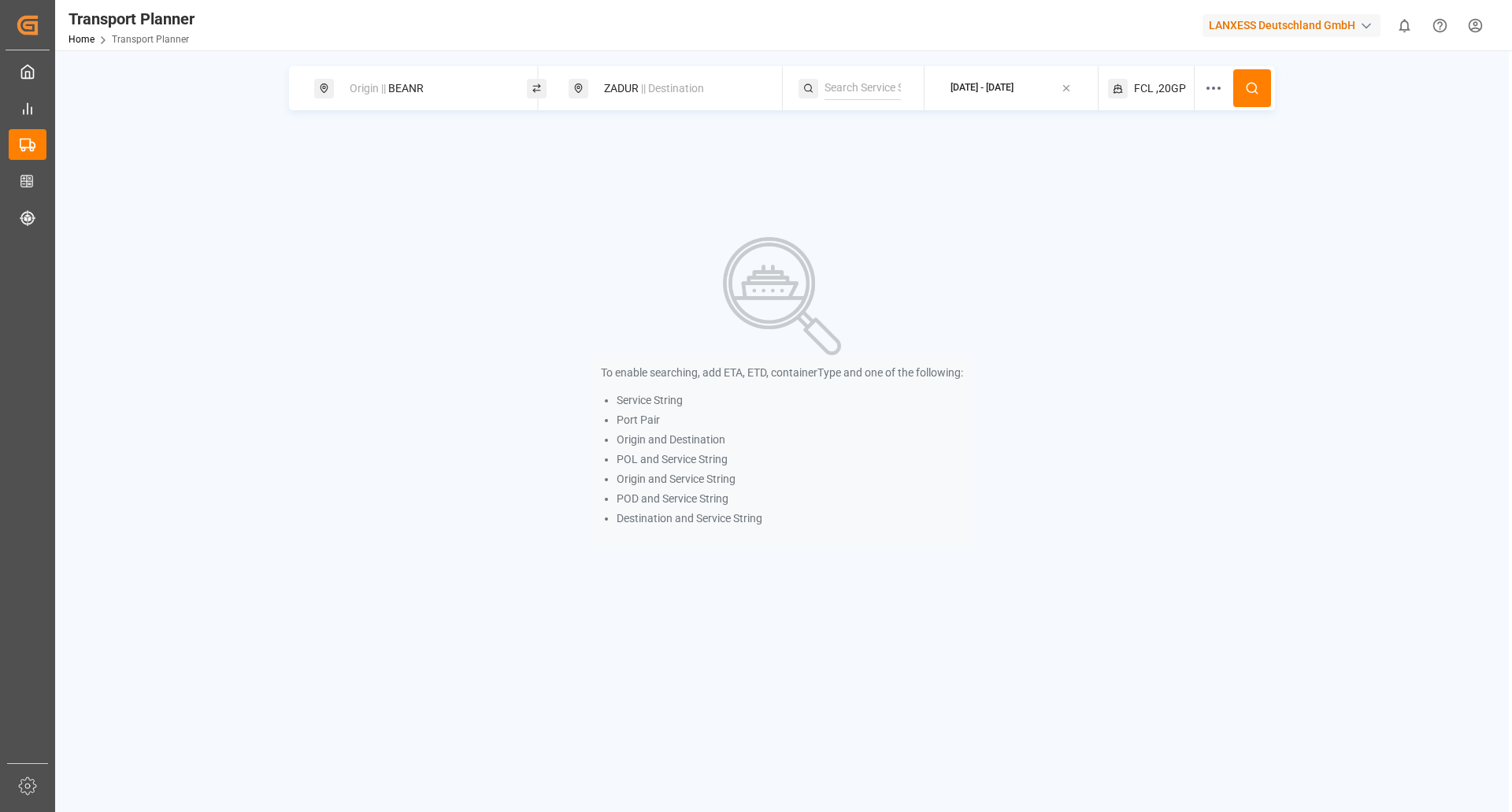
click at [1247, 88] on circle at bounding box center [1251, 88] width 10 height 10
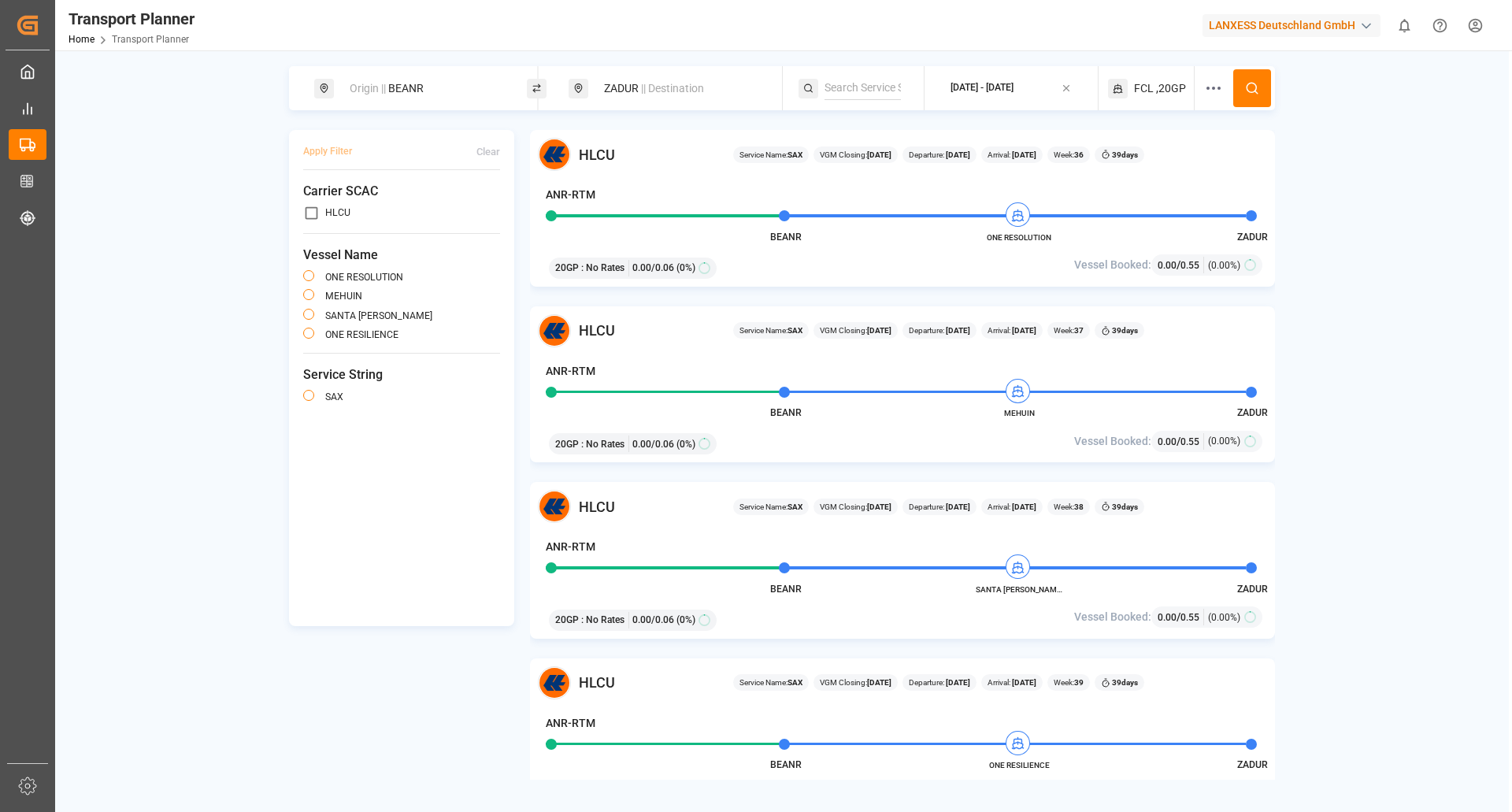
click at [1215, 93] on icon at bounding box center [1214, 88] width 19 height 19
click at [1279, 225] on icon "button" at bounding box center [1285, 222] width 11 height 14
click at [1271, 280] on icon "button" at bounding box center [1277, 280] width 11 height 11
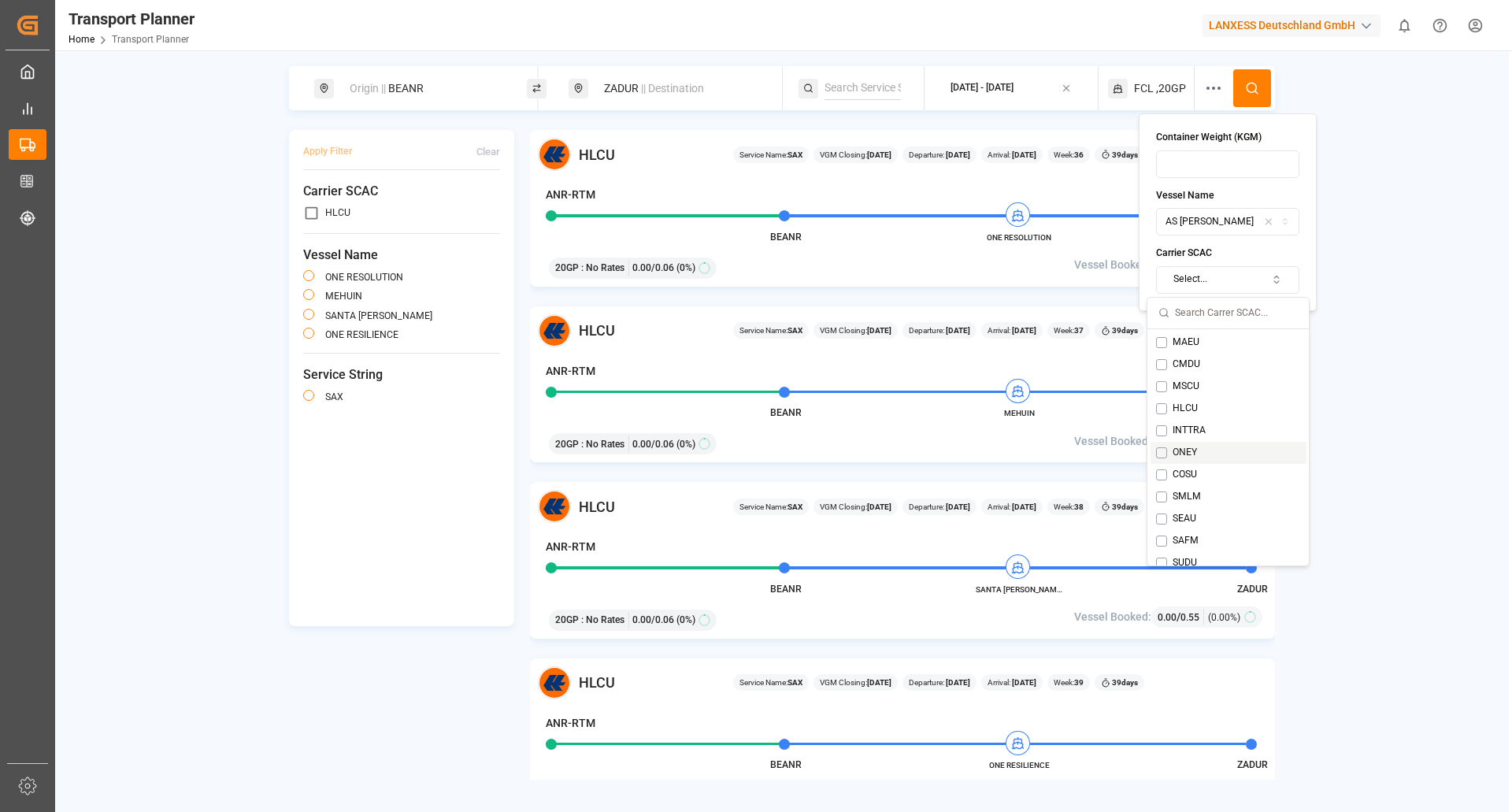
click at [1160, 459] on div "ONEY" at bounding box center [1184, 453] width 57 height 14
click at [1257, 73] on button at bounding box center [1251, 88] width 37 height 37
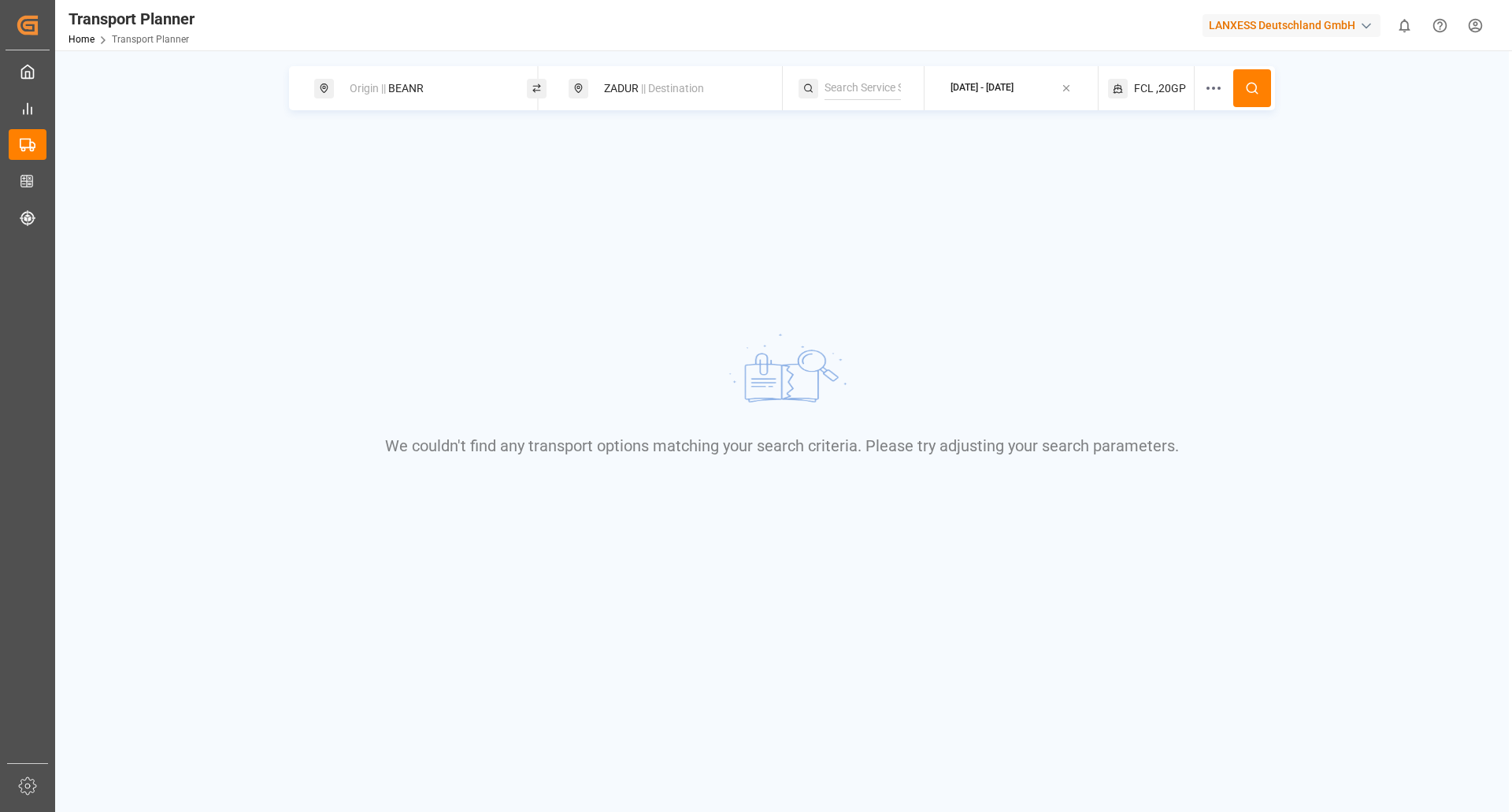
click at [476, 93] on div "Origin || BEANR" at bounding box center [425, 88] width 170 height 29
